Goal: Find specific page/section: Find specific page/section

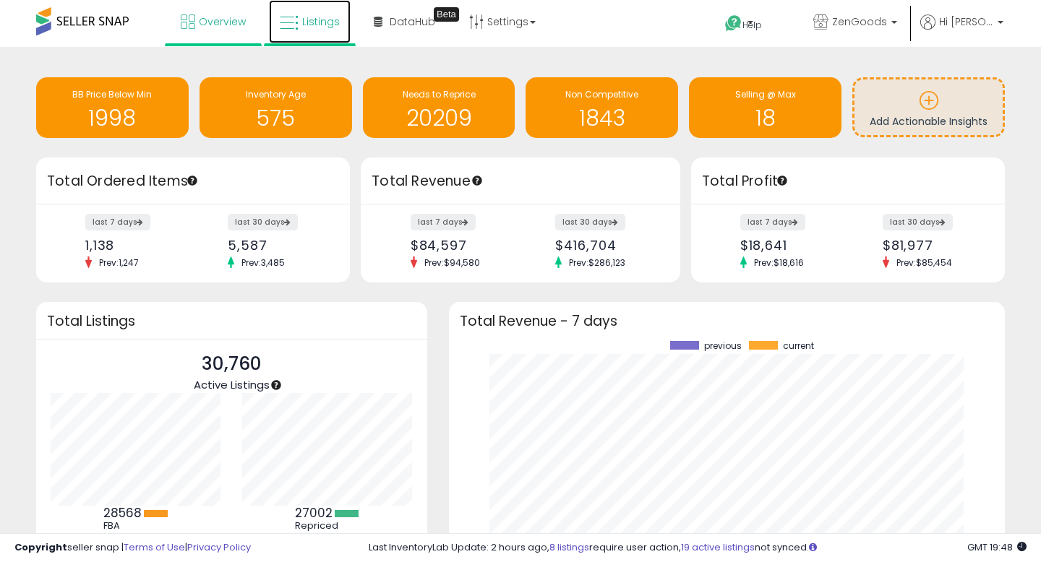
click at [324, 12] on link "Listings" at bounding box center [310, 21] width 82 height 43
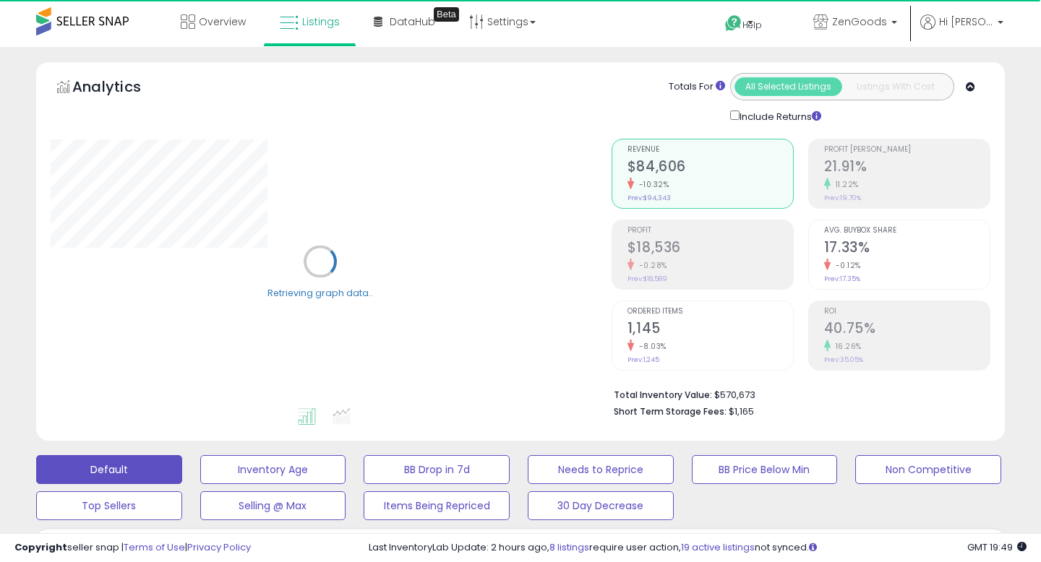
type input "********"
